Goal: Navigation & Orientation: Find specific page/section

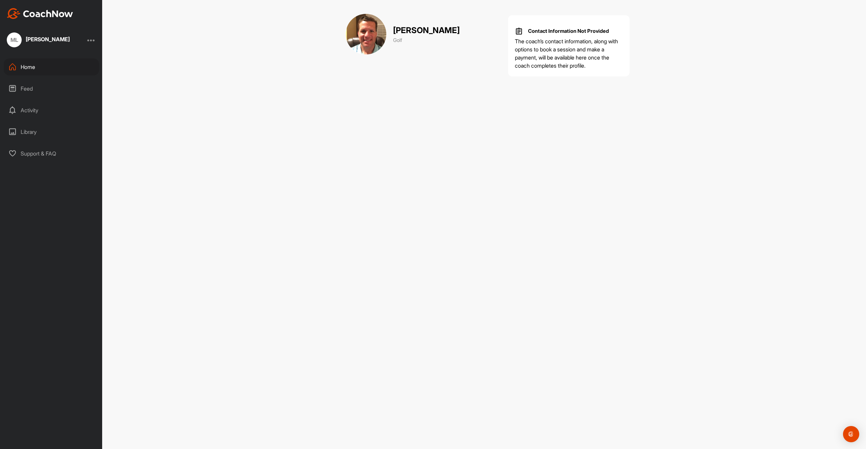
click at [39, 84] on div "Feed" at bounding box center [51, 88] width 95 height 17
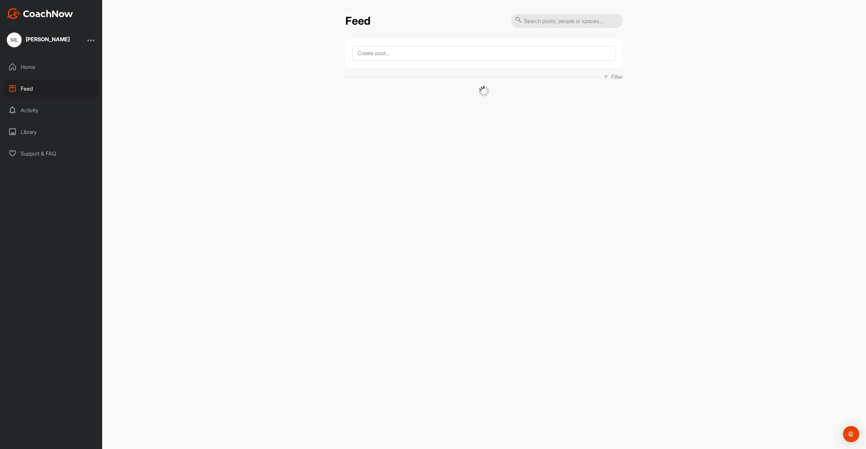
click at [41, 116] on div "Activity" at bounding box center [51, 110] width 95 height 17
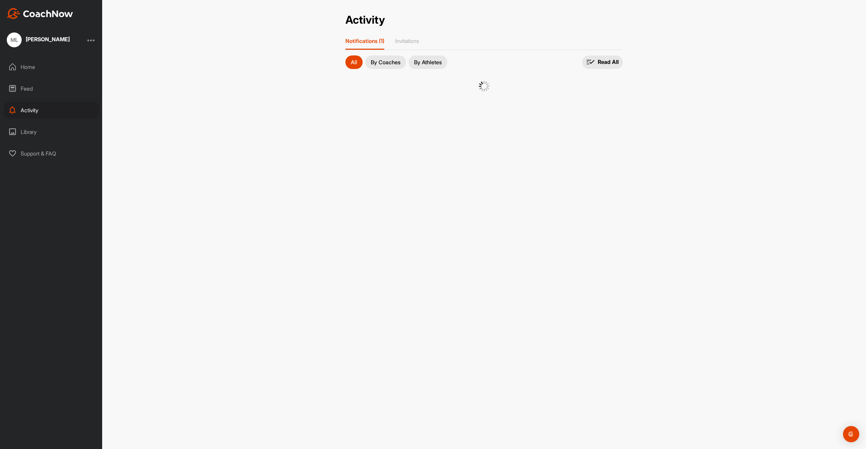
click at [41, 125] on div "Library" at bounding box center [51, 132] width 95 height 17
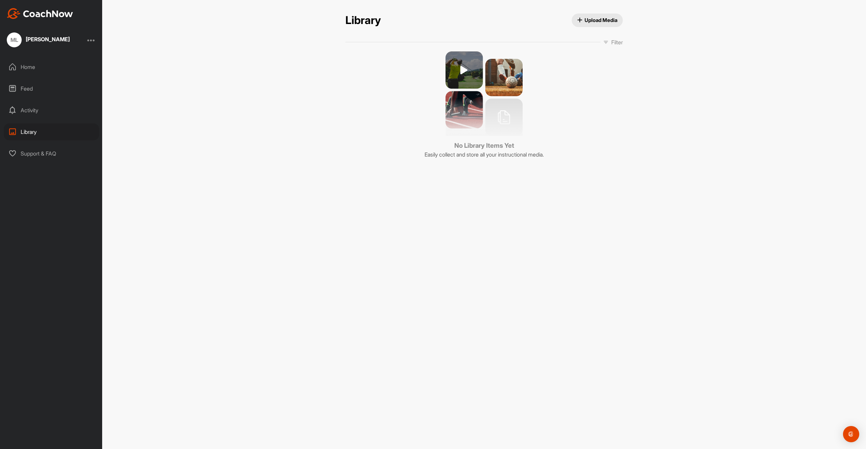
click at [40, 145] on div "Support & FAQ" at bounding box center [51, 153] width 95 height 17
click at [29, 92] on div "Feed" at bounding box center [51, 88] width 95 height 17
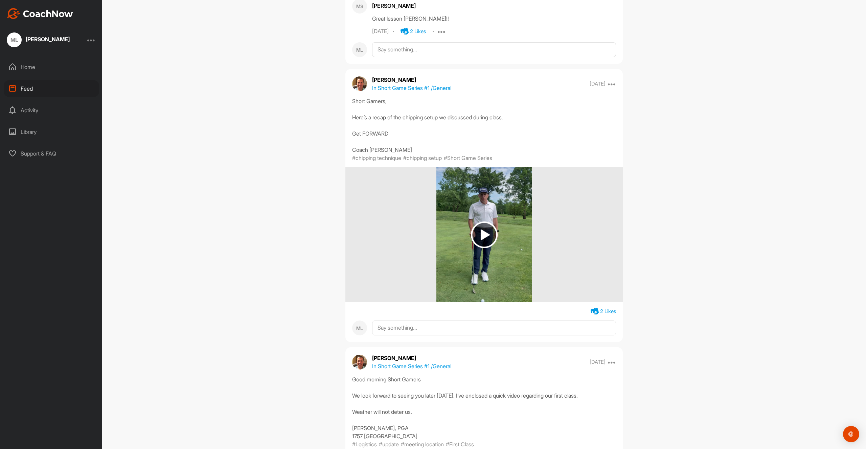
scroll to position [461, 0]
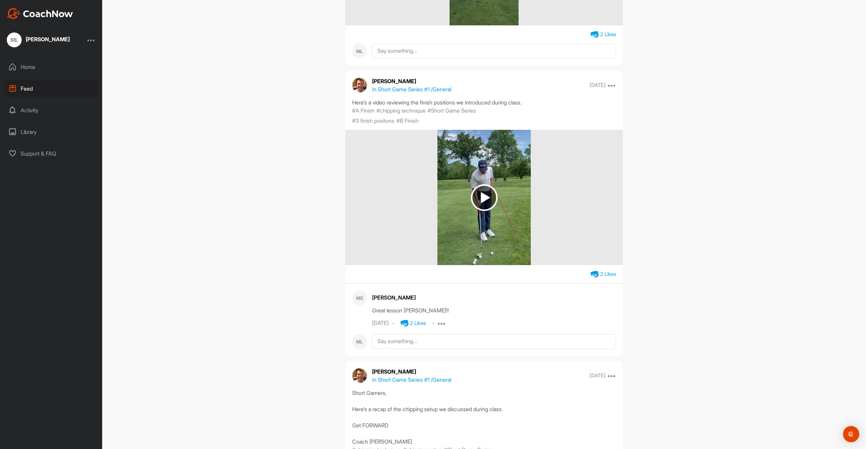
click at [489, 200] on img at bounding box center [484, 197] width 27 height 27
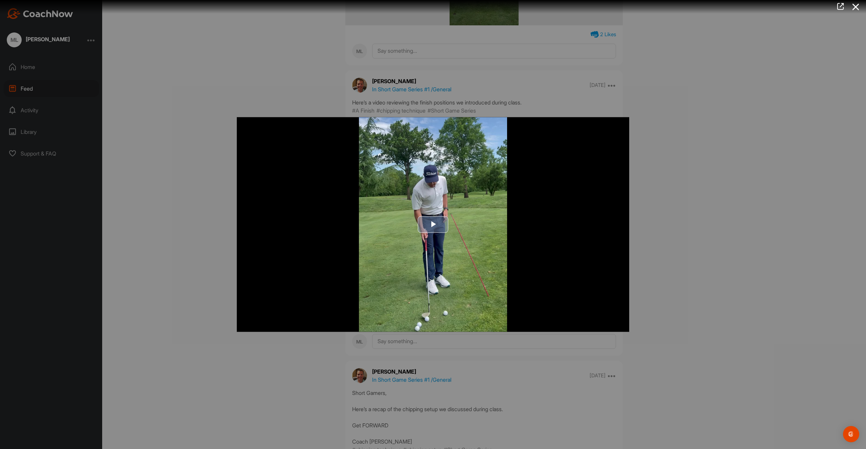
click at [433, 225] on span "Video Player" at bounding box center [433, 225] width 0 height 0
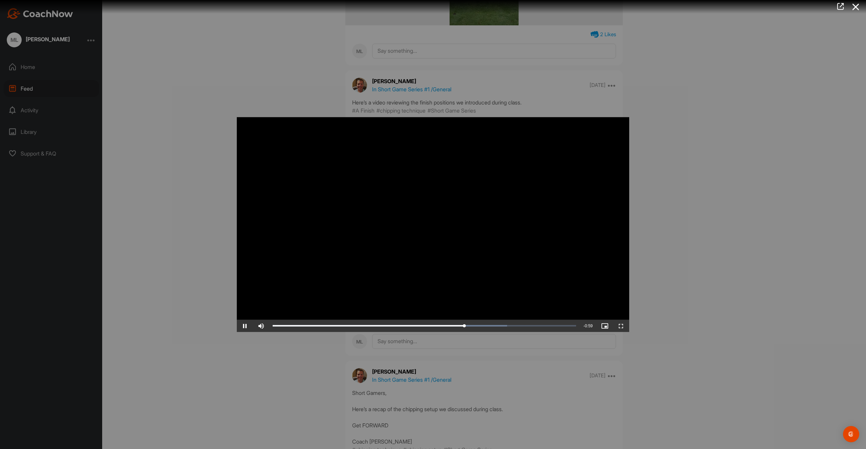
click at [211, 149] on div at bounding box center [433, 224] width 866 height 449
